Goal: Transaction & Acquisition: Book appointment/travel/reservation

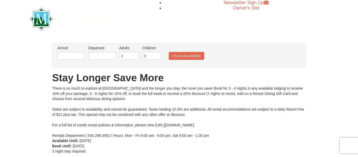
click at [283, 27] on div "Newsletter Sign Up Owner's Site" at bounding box center [179, 19] width 307 height 38
click at [133, 55] on input "2" at bounding box center [128, 56] width 19 height 8
type input "7"
click at [66, 59] on input "text" at bounding box center [70, 56] width 27 height 8
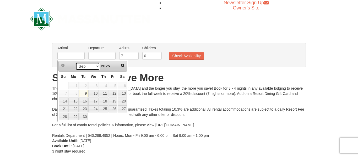
click at [96, 68] on select "Sep Oct Nov Dec" at bounding box center [87, 66] width 24 height 8
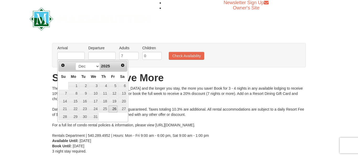
click at [114, 109] on link "26" at bounding box center [113, 108] width 9 height 7
type input "[DATE]"
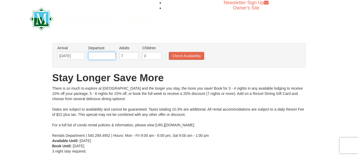
click at [111, 55] on input "text" at bounding box center [101, 56] width 27 height 8
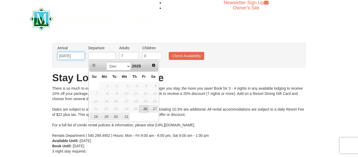
click at [73, 57] on input "[DATE]" at bounding box center [70, 56] width 27 height 8
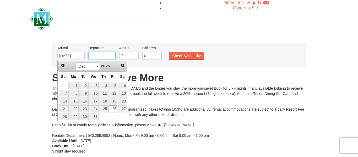
click at [104, 56] on input "text" at bounding box center [101, 56] width 27 height 8
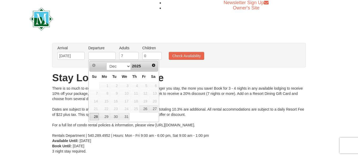
click at [95, 118] on link "28" at bounding box center [94, 116] width 9 height 7
type input "[DATE]"
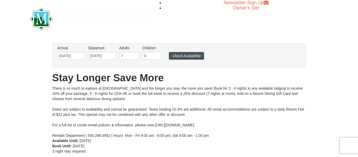
click at [182, 52] on button "Check Availability" at bounding box center [186, 56] width 35 height 8
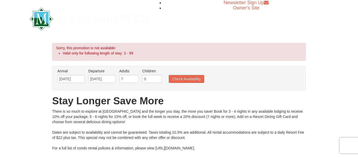
click at [303, 104] on h1 "Stay Longer Save More" at bounding box center [179, 101] width 254 height 10
click at [299, 125] on div "There is so much to explore at [GEOGRAPHIC_DATA] and the longer you stay, the m…" at bounding box center [179, 135] width 254 height 52
click at [95, 80] on input "[DATE]" at bounding box center [101, 79] width 27 height 8
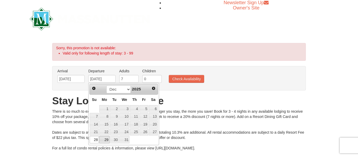
click at [104, 141] on link "29" at bounding box center [104, 139] width 10 height 7
type input "[DATE]"
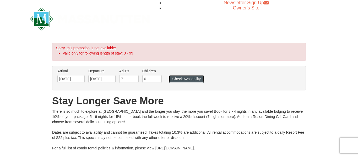
click at [181, 77] on button "Check Availability" at bounding box center [186, 79] width 35 height 8
